Goal: Task Accomplishment & Management: Manage account settings

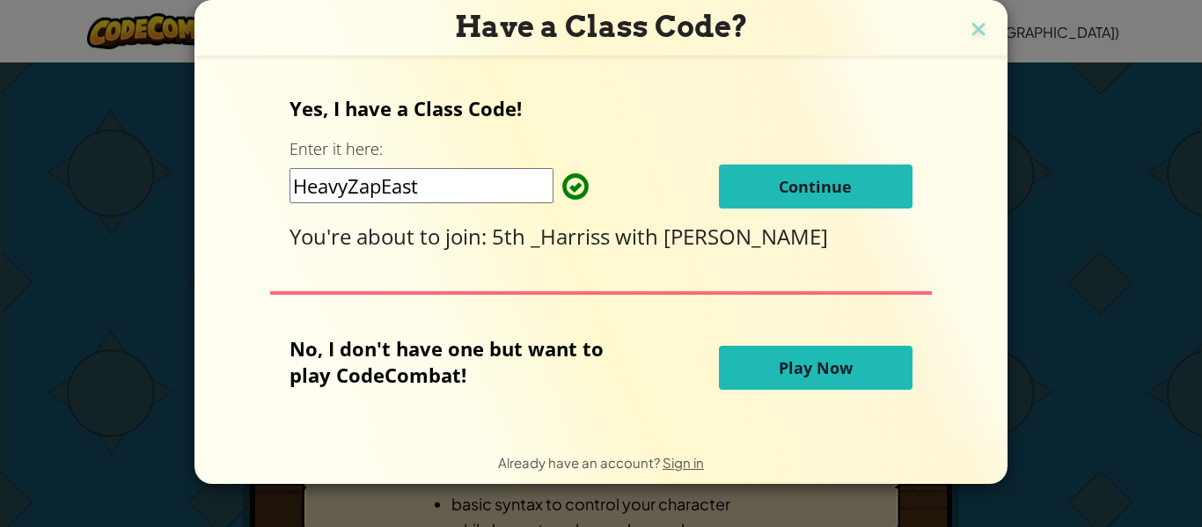
click at [430, 183] on input "HeavyZapEast" at bounding box center [421, 185] width 264 height 35
click at [757, 200] on button "Continue" at bounding box center [816, 186] width 194 height 44
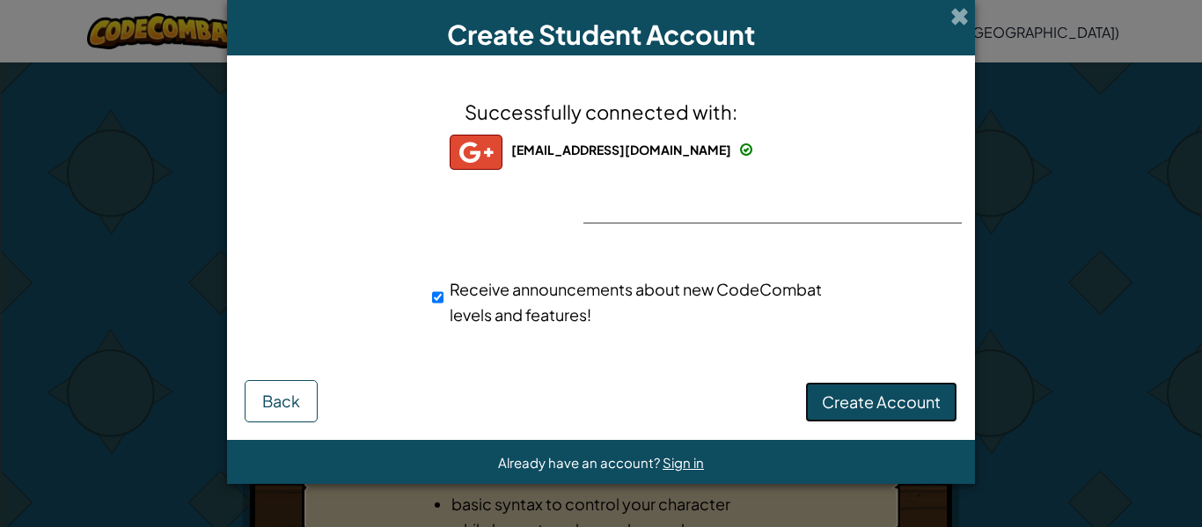
click at [922, 406] on span "Create Account" at bounding box center [881, 401] width 119 height 20
click at [925, 401] on button "Create Account" at bounding box center [881, 402] width 152 height 40
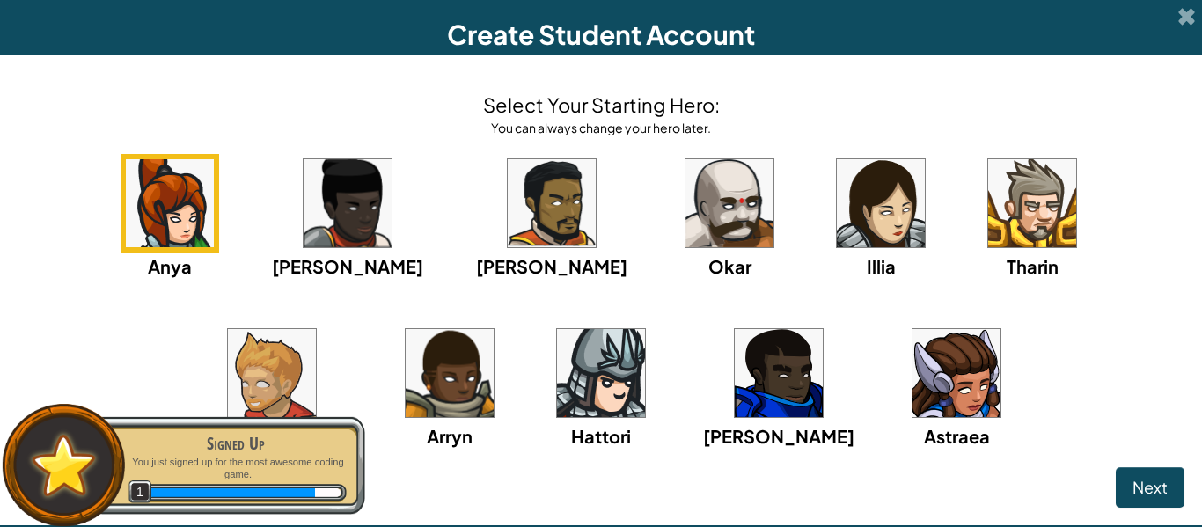
click at [1174, 503] on button "Next" at bounding box center [1149, 487] width 69 height 40
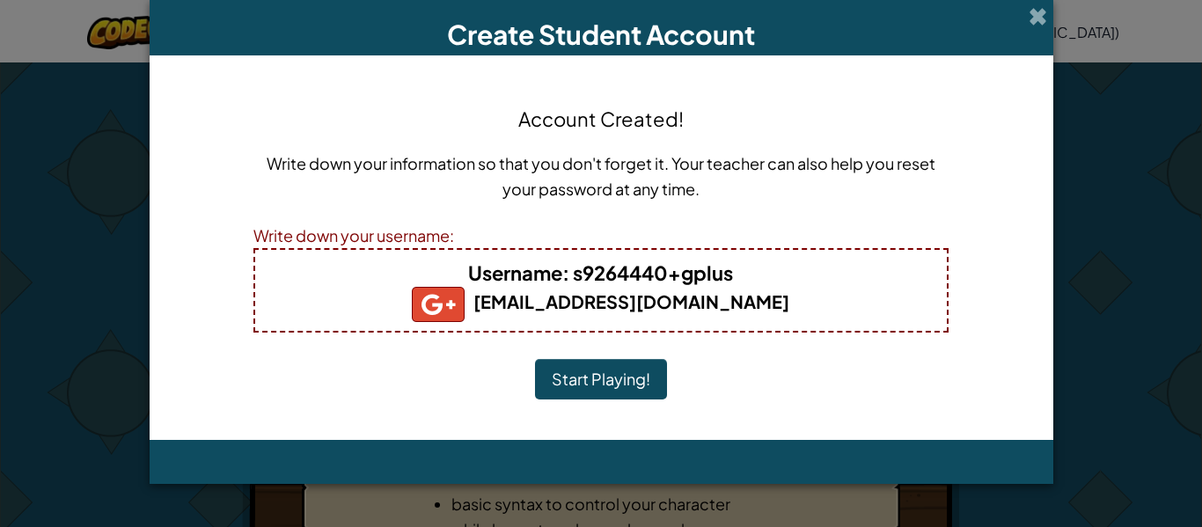
click at [582, 376] on button "Start Playing!" at bounding box center [601, 379] width 132 height 40
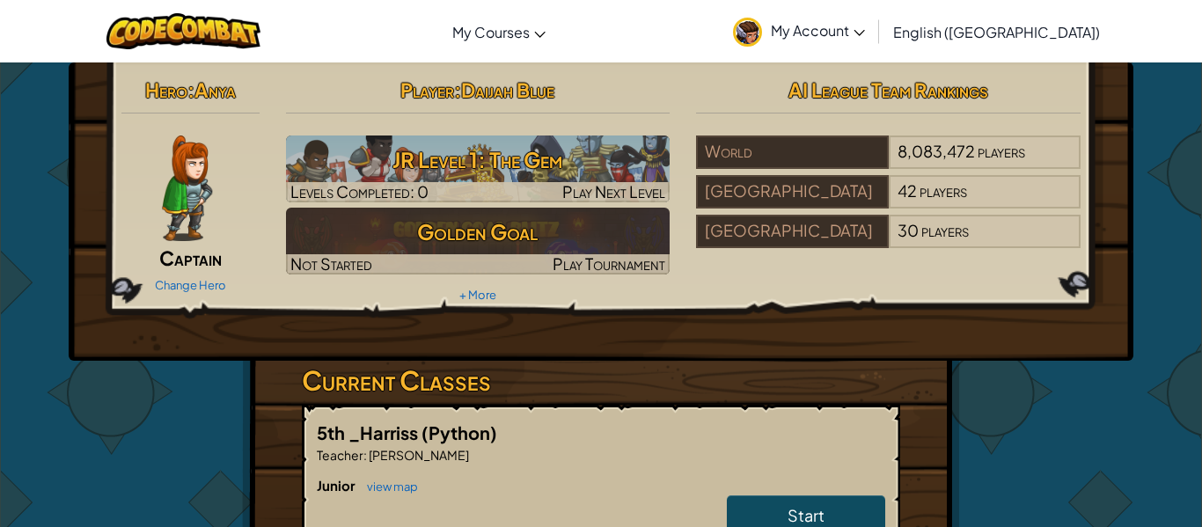
click at [1126, 408] on div "Hero : Anya Captain Change Hero Player : [PERSON_NAME] Level 1: The Gem Levels …" at bounding box center [601, 517] width 1202 height 910
click at [762, 40] on img at bounding box center [747, 32] width 29 height 29
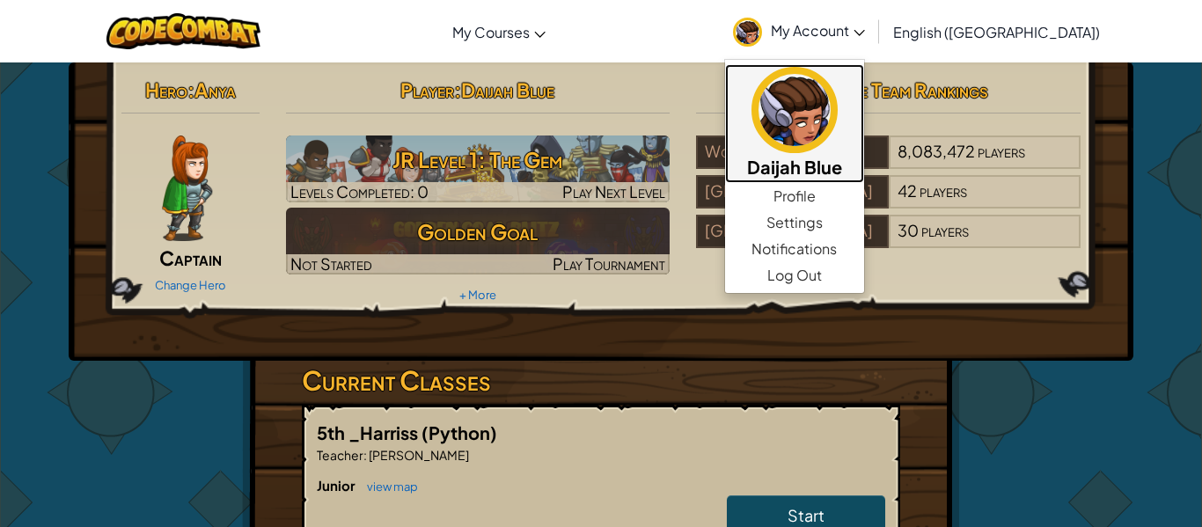
click at [837, 141] on img at bounding box center [794, 110] width 86 height 86
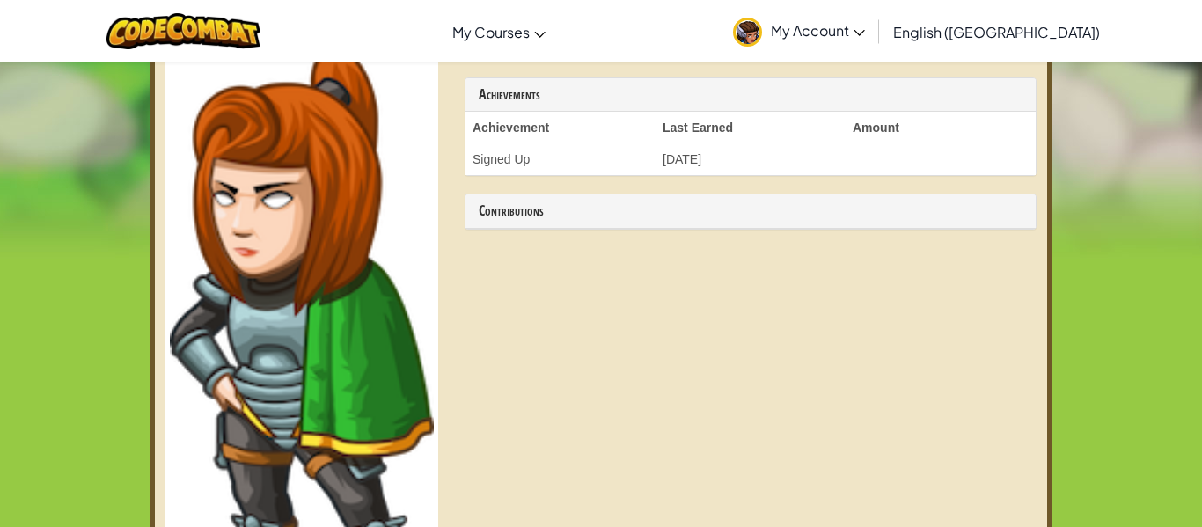
scroll to position [492, 0]
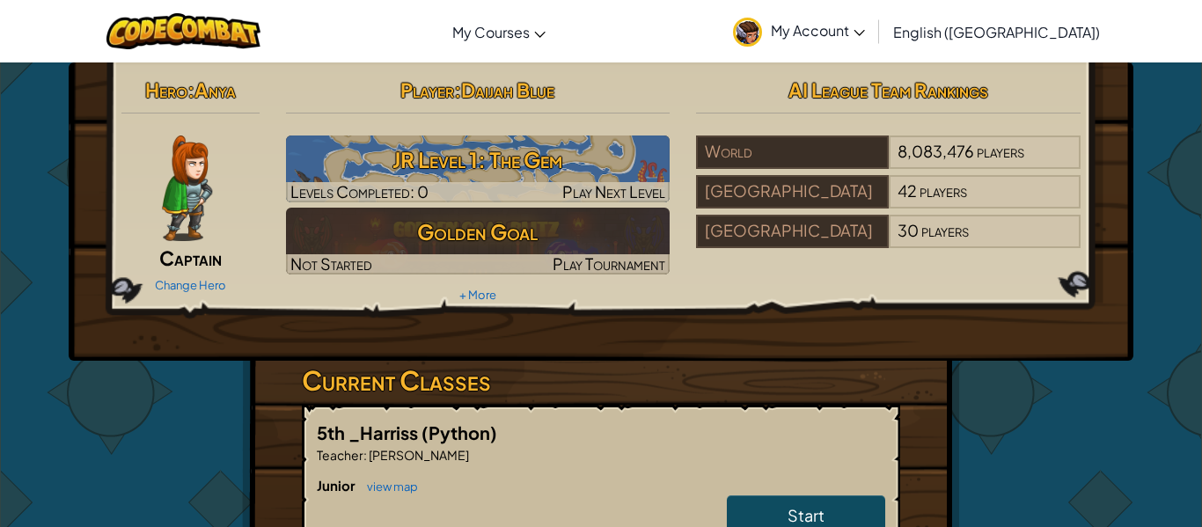
click at [209, 184] on img at bounding box center [187, 188] width 50 height 106
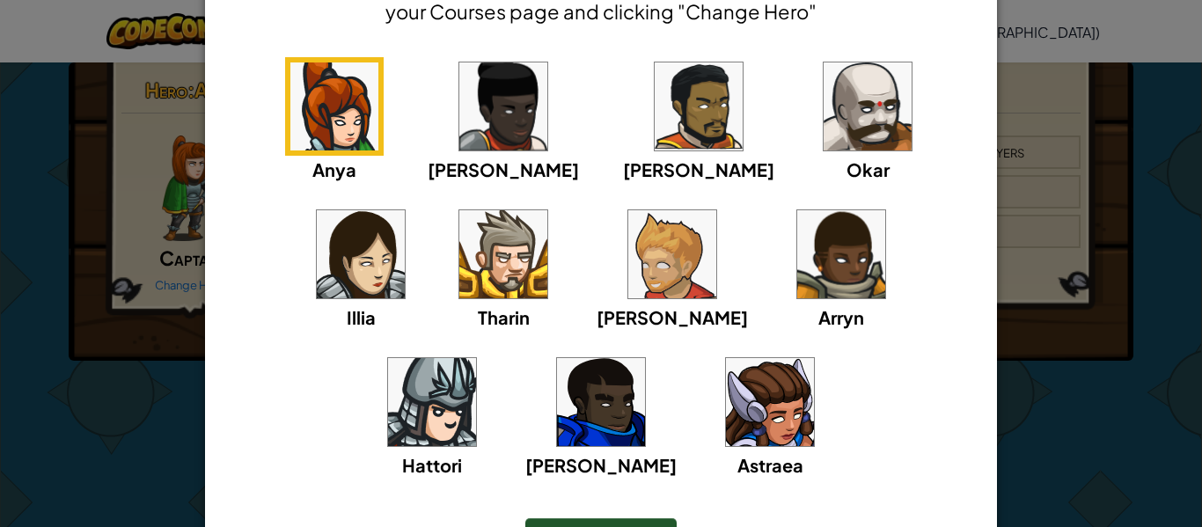
scroll to position [125, 0]
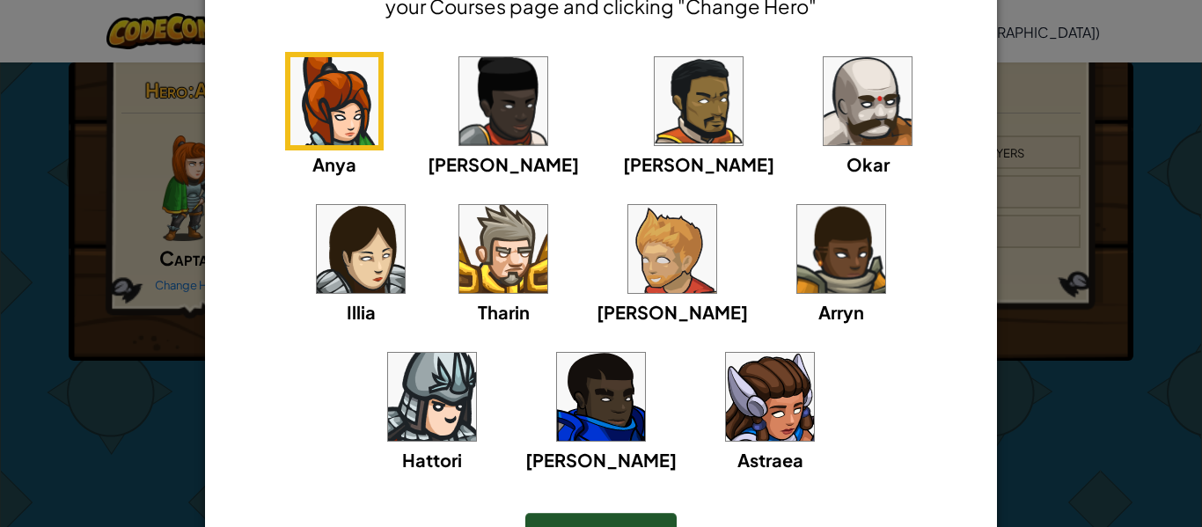
click at [726, 423] on img at bounding box center [770, 397] width 88 height 88
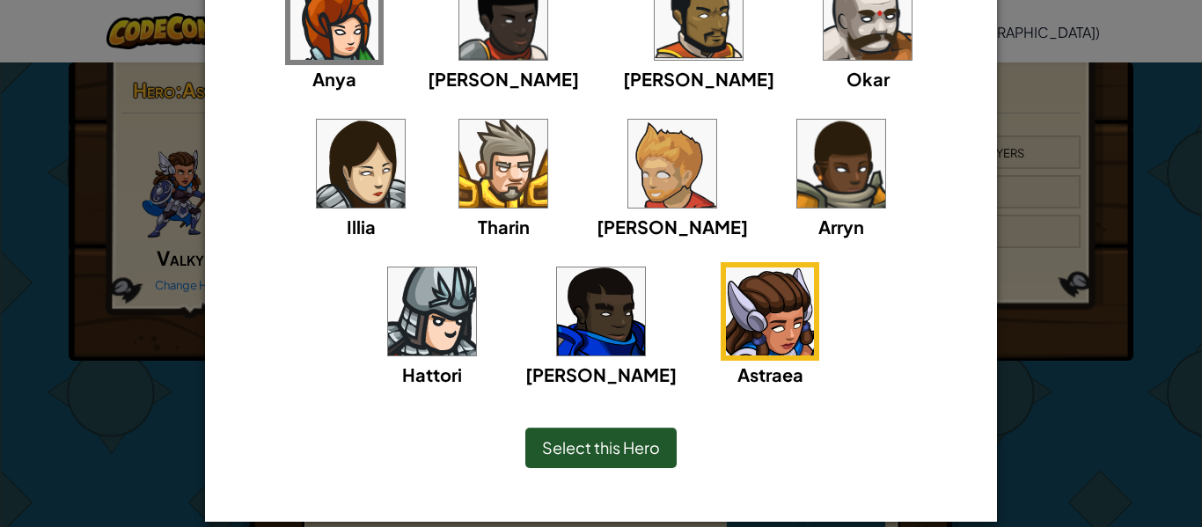
scroll to position [219, 0]
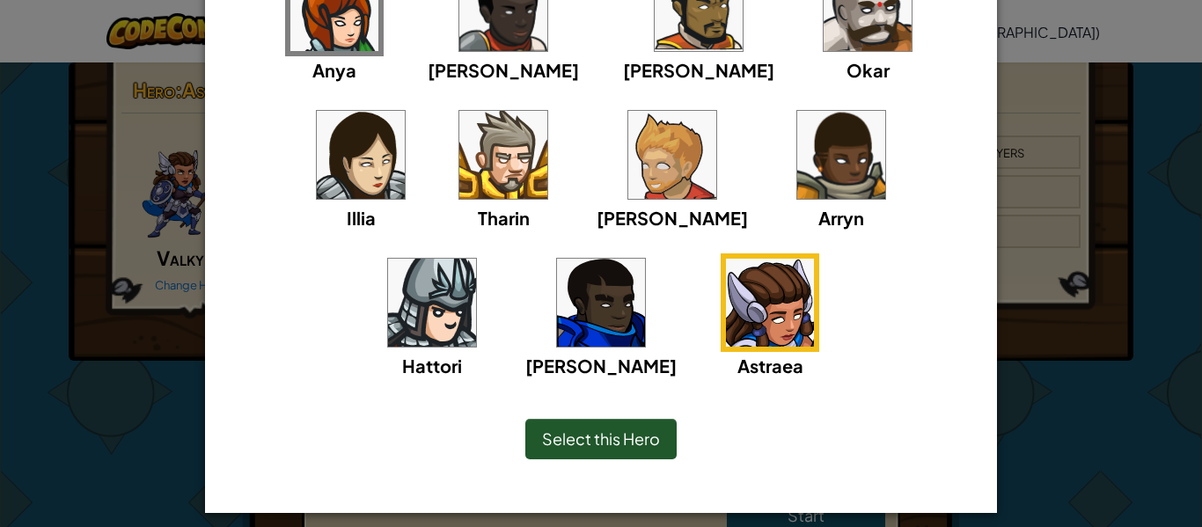
click at [651, 443] on span "Select this Hero" at bounding box center [601, 438] width 118 height 20
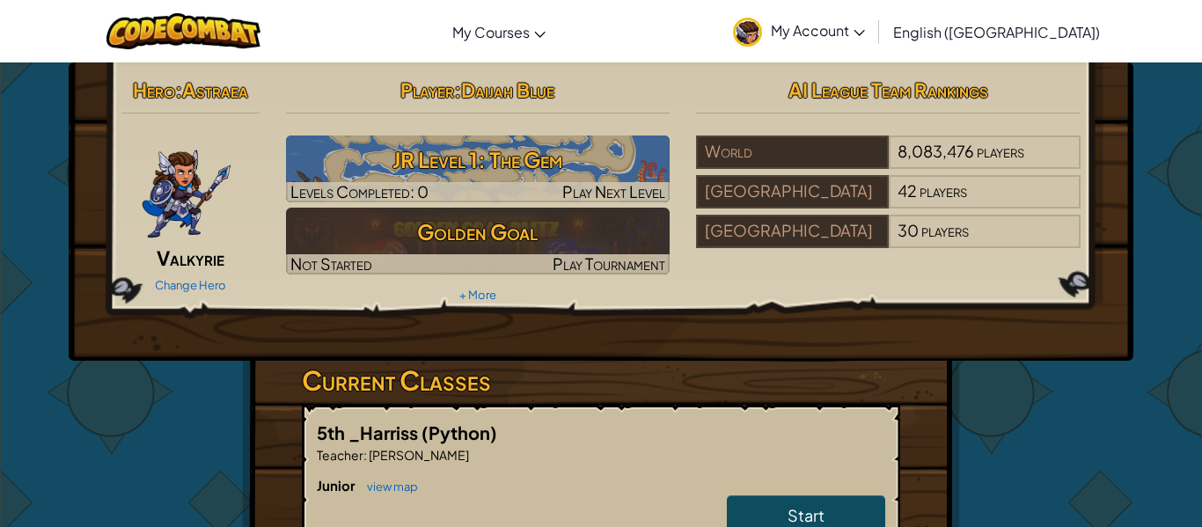
click at [179, 201] on img at bounding box center [186, 188] width 91 height 106
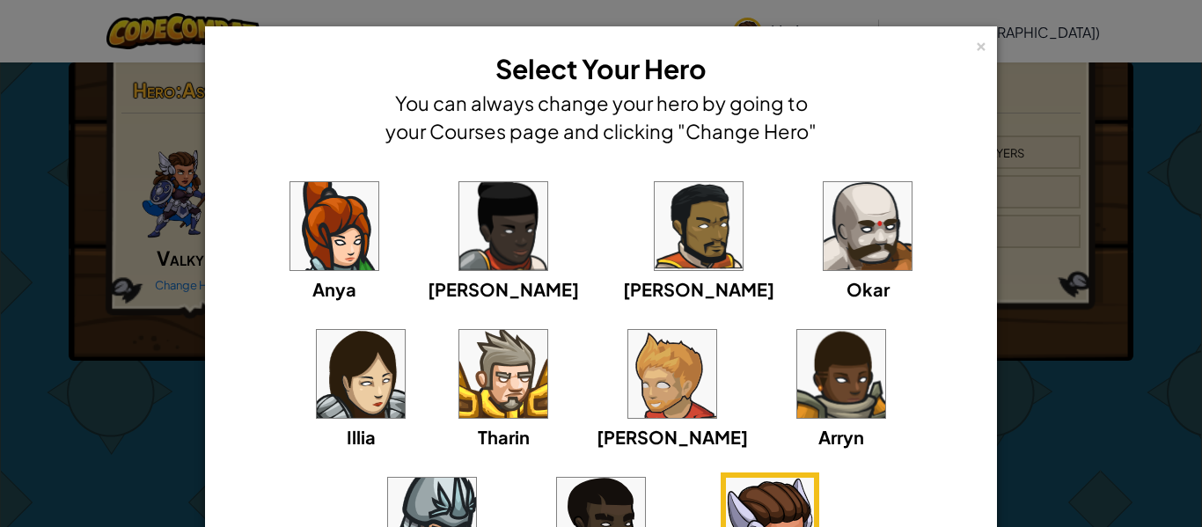
click at [1088, 296] on div "× Select Your Hero You can always change your hero by going to your Courses pag…" at bounding box center [601, 263] width 1202 height 527
